Goal: Task Accomplishment & Management: Manage account settings

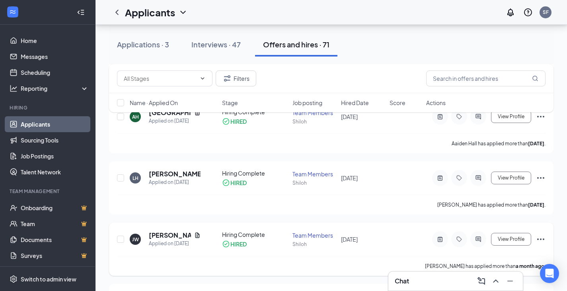
scroll to position [199, 0]
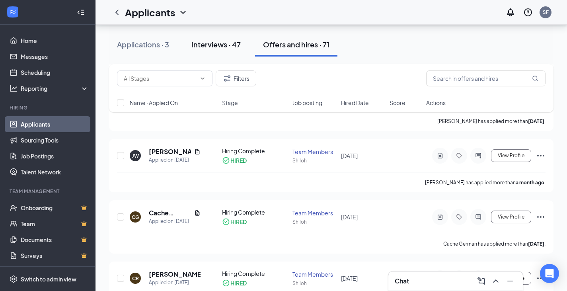
click at [198, 42] on div "Interviews · 47" at bounding box center [215, 44] width 49 height 10
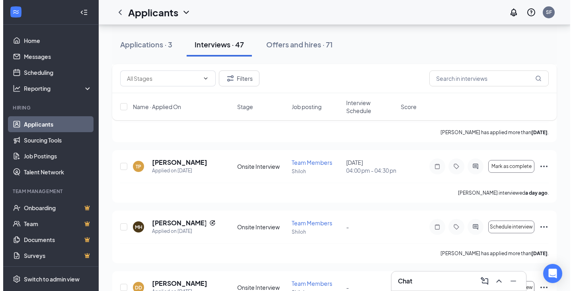
scroll to position [199, 0]
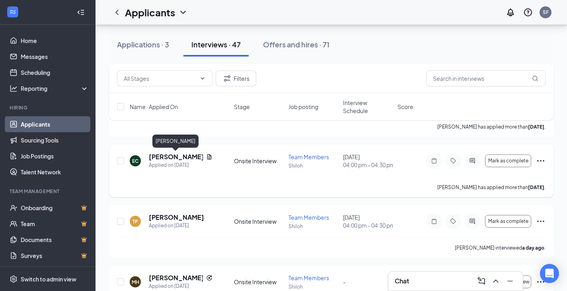
click at [179, 157] on h5 "[PERSON_NAME]" at bounding box center [176, 156] width 54 height 9
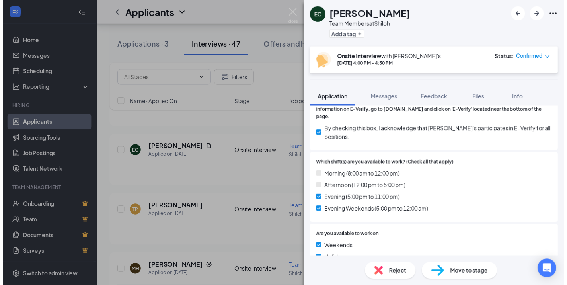
scroll to position [278, 0]
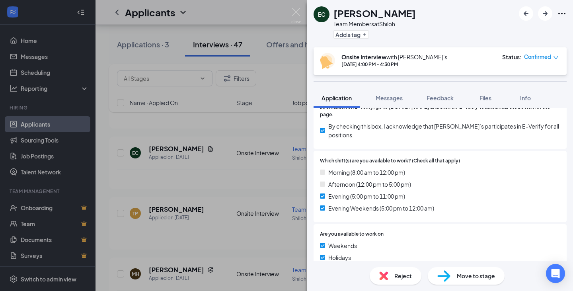
click at [223, 126] on div "EC [PERSON_NAME] Team Members at Shiloh Add a tag Onsite Interview with [PERSON…" at bounding box center [286, 145] width 573 height 291
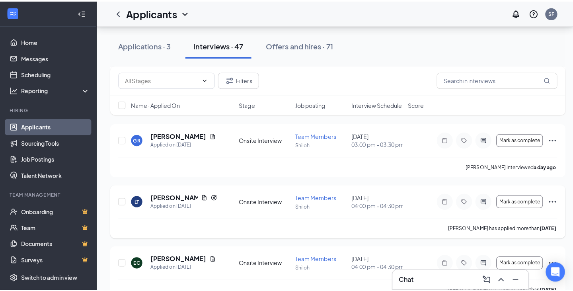
scroll to position [80, 0]
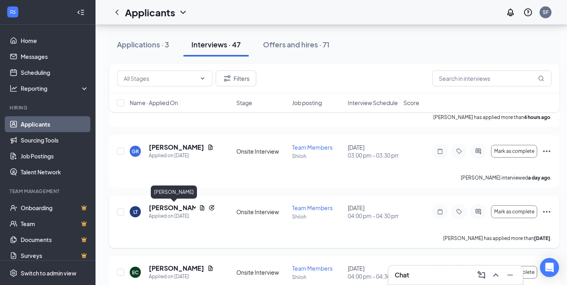
click at [164, 205] on h5 "[PERSON_NAME]" at bounding box center [172, 207] width 47 height 9
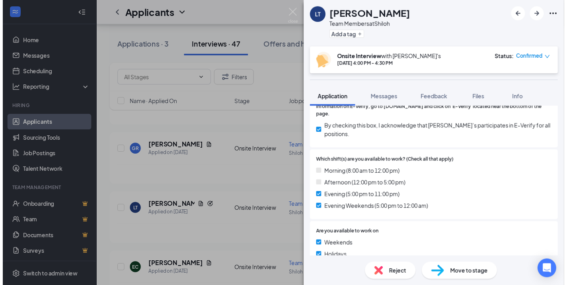
scroll to position [278, 0]
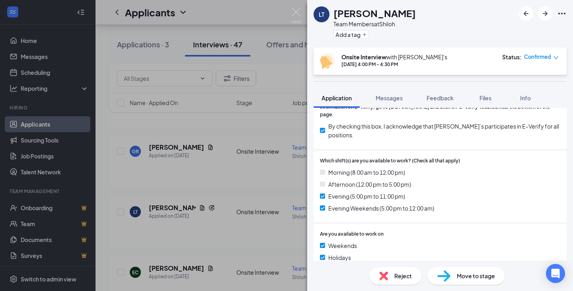
click at [196, 179] on div "LT [PERSON_NAME][DEMOGRAPHIC_DATA] Team Members at Shiloh Add a tag Onsite Inte…" at bounding box center [286, 145] width 573 height 291
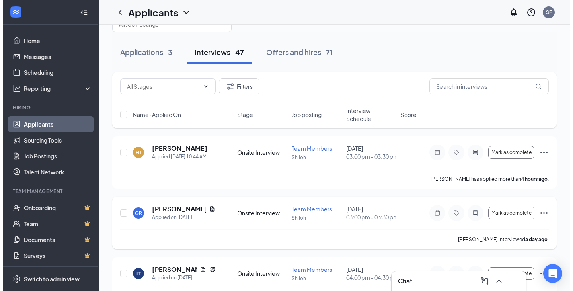
scroll to position [40, 0]
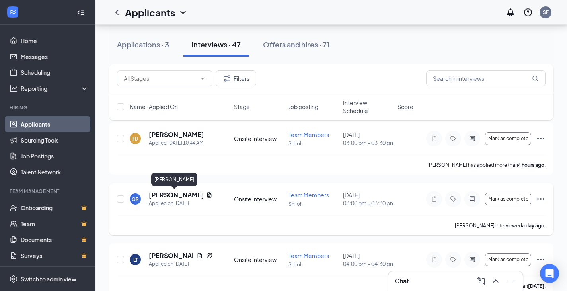
click at [179, 194] on h5 "[PERSON_NAME]" at bounding box center [176, 194] width 54 height 9
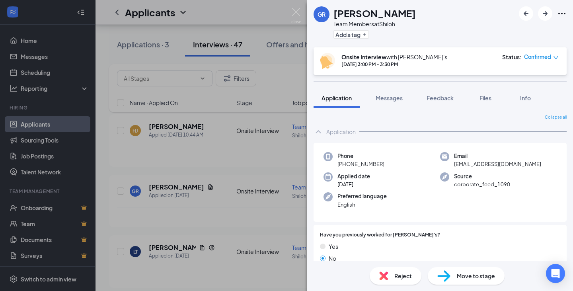
click at [198, 170] on div "GR [PERSON_NAME] Team Members at Shiloh Add a tag Onsite Interview with [PERSON…" at bounding box center [286, 145] width 573 height 291
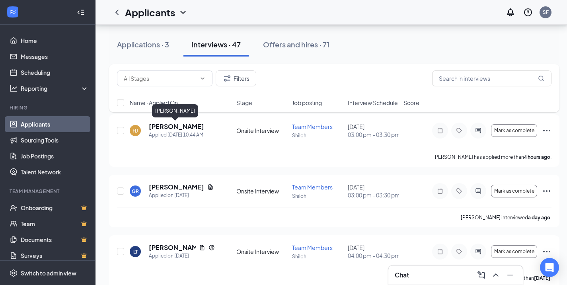
click at [175, 116] on body "Home Messages Scheduling Reporting Hiring Applicants Sourcing Tools Job Posting…" at bounding box center [283, 102] width 567 height 285
click at [180, 124] on h5 "[PERSON_NAME]" at bounding box center [176, 126] width 55 height 9
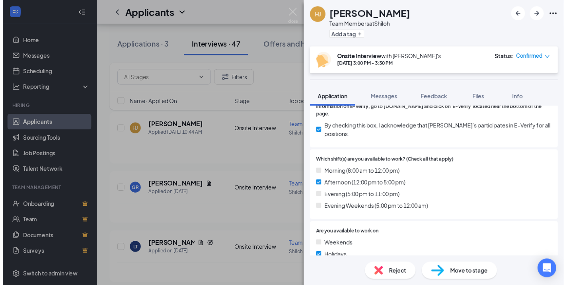
scroll to position [278, 0]
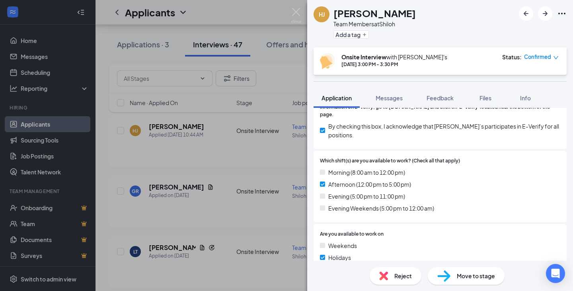
click at [217, 165] on div "[PERSON_NAME] Team Members at Shiloh Add a tag Onsite Interview with [PERSON_NA…" at bounding box center [286, 145] width 573 height 291
